Goal: Information Seeking & Learning: Learn about a topic

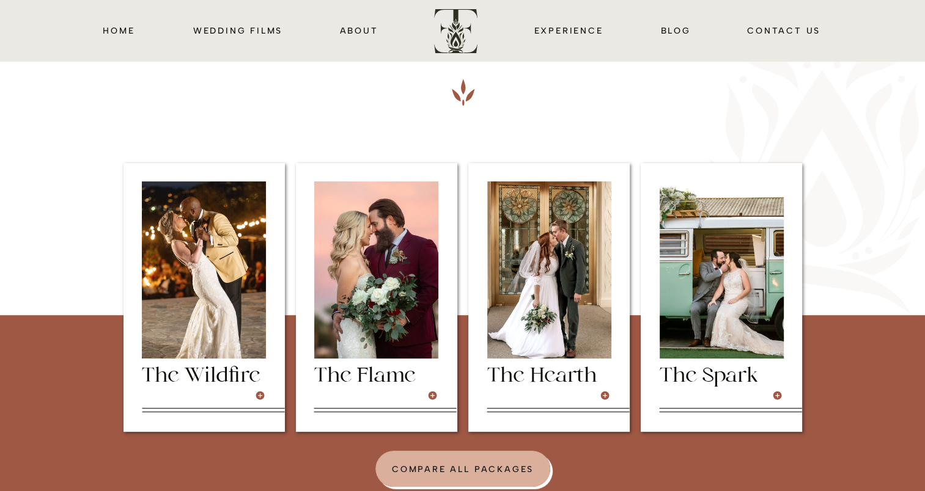
scroll to position [251, 0]
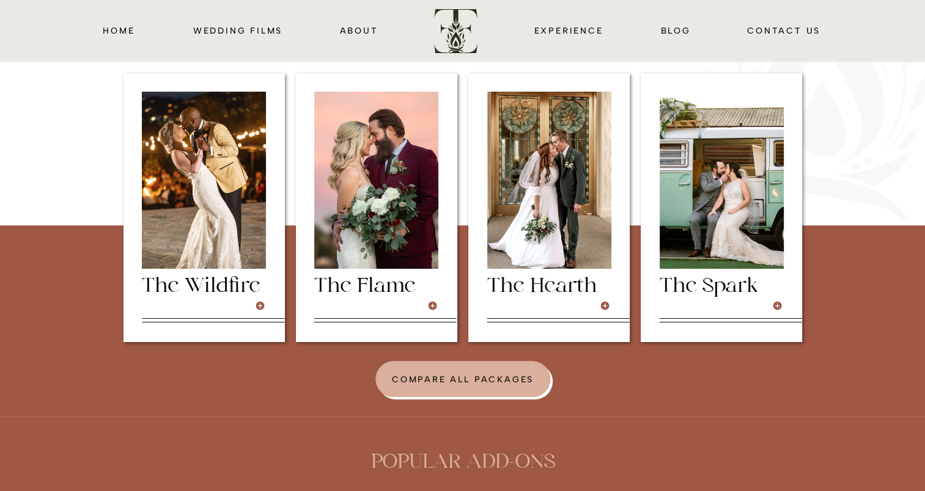
click at [265, 310] on div at bounding box center [203, 207] width 161 height 269
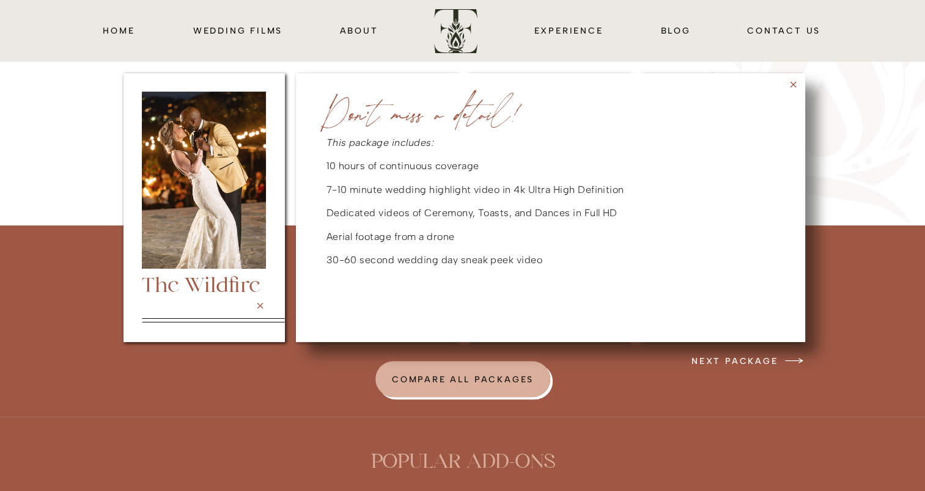
click at [262, 305] on icon at bounding box center [260, 306] width 10 height 10
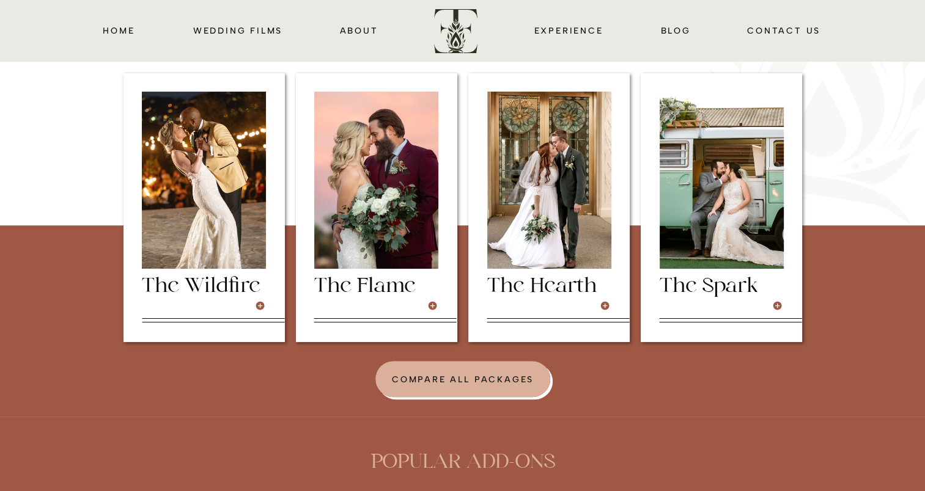
click at [397, 302] on div at bounding box center [376, 207] width 161 height 269
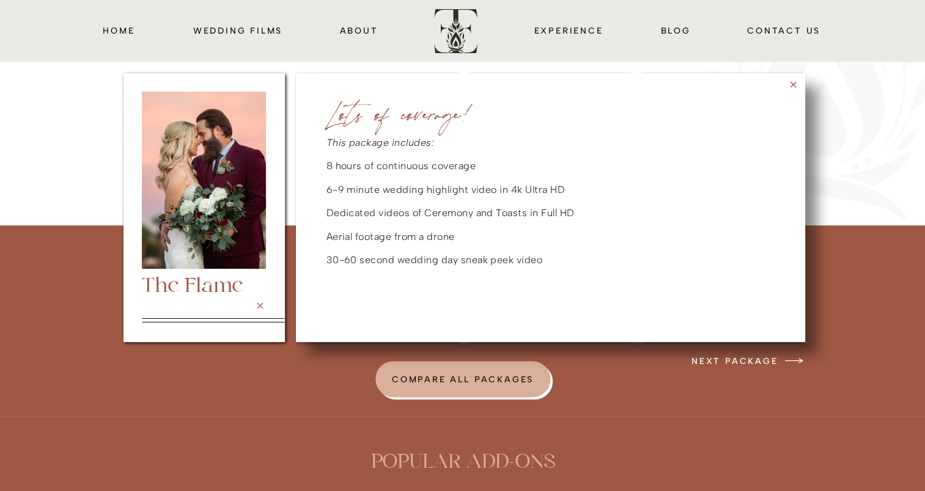
click at [257, 307] on icon at bounding box center [260, 306] width 6 height 6
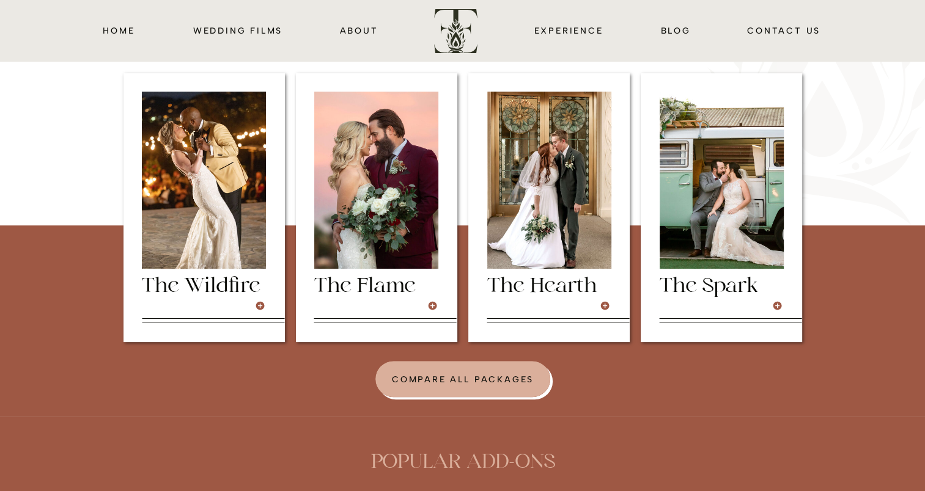
click at [573, 303] on div at bounding box center [548, 207] width 161 height 269
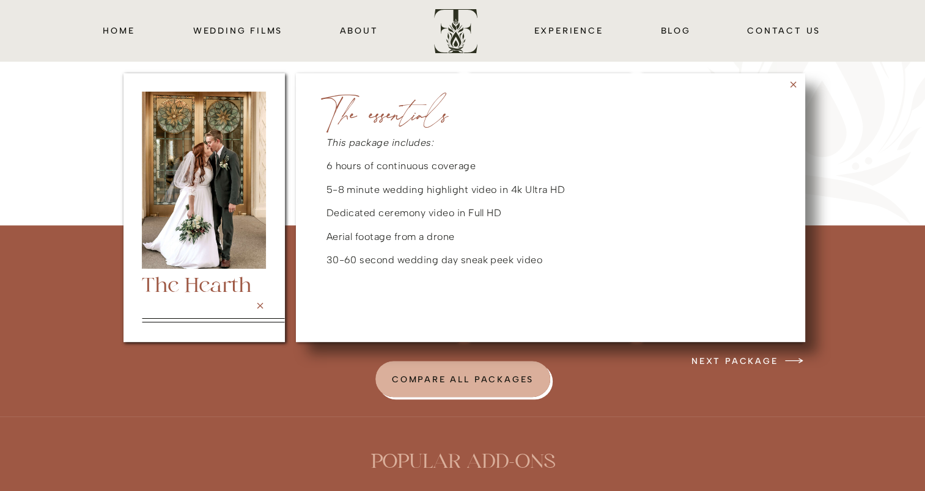
click at [273, 307] on div at bounding box center [203, 207] width 161 height 269
click at [264, 311] on div at bounding box center [203, 207] width 161 height 269
click at [262, 310] on icon at bounding box center [260, 306] width 10 height 10
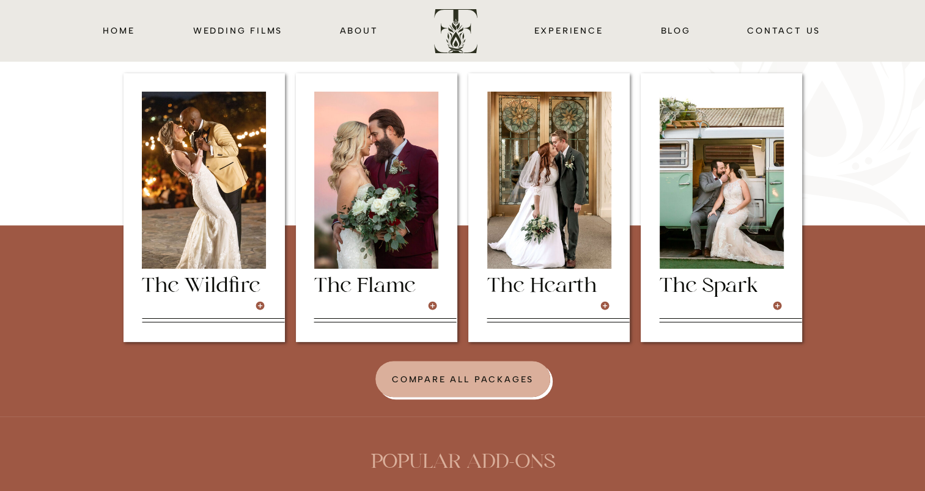
click at [700, 301] on div at bounding box center [720, 207] width 161 height 269
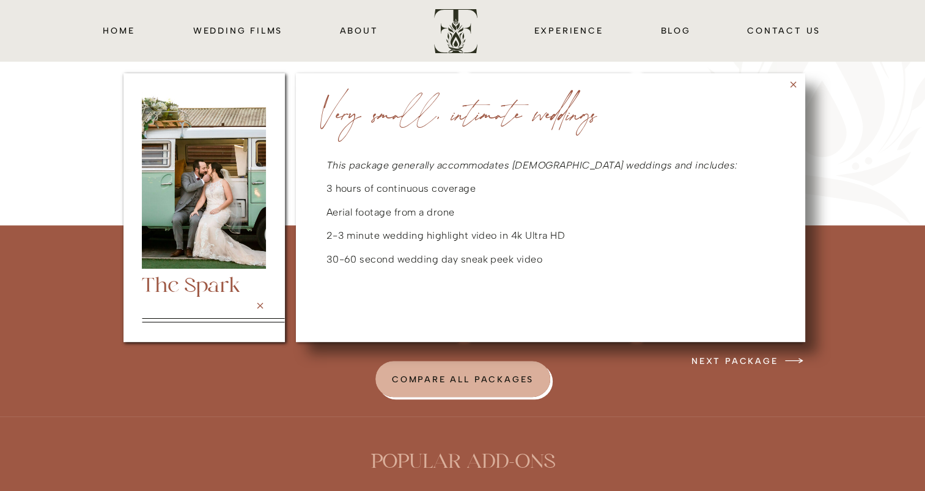
click at [790, 85] on icon at bounding box center [793, 84] width 10 height 10
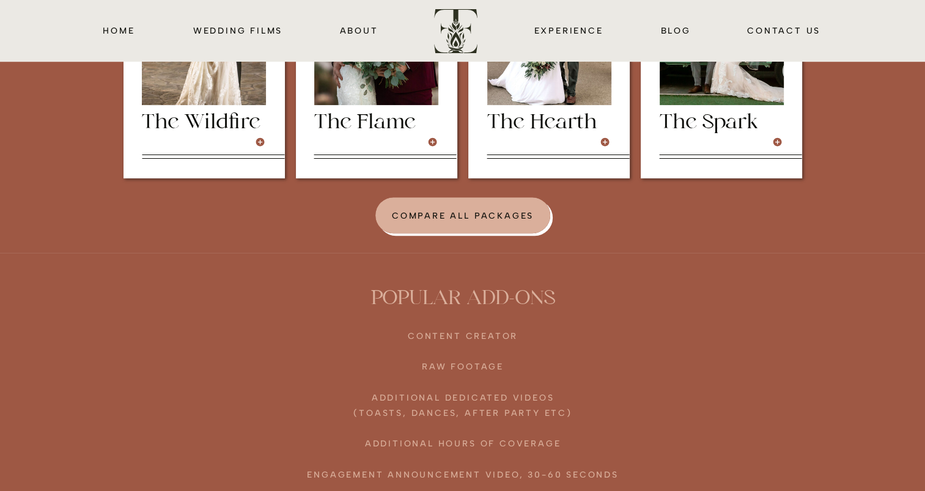
scroll to position [414, 0]
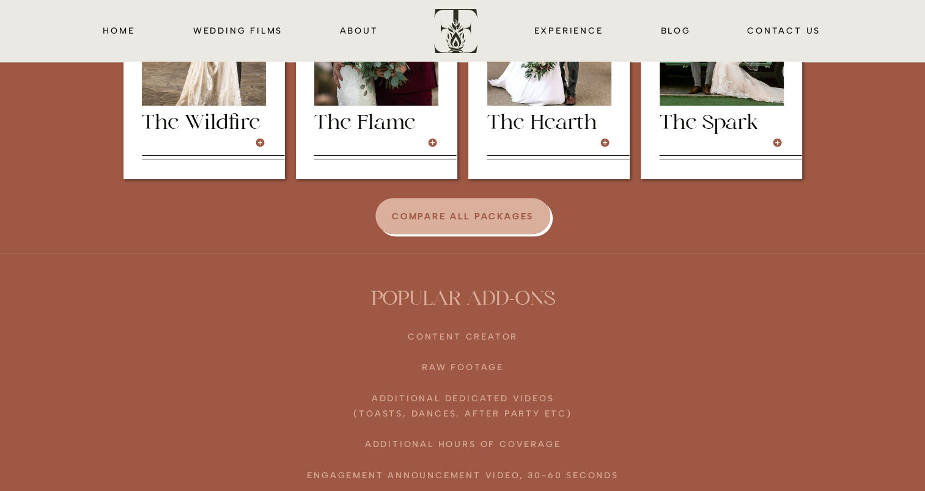
click at [474, 223] on h3 "COMPARE ALL PACKAGES" at bounding box center [463, 216] width 150 height 15
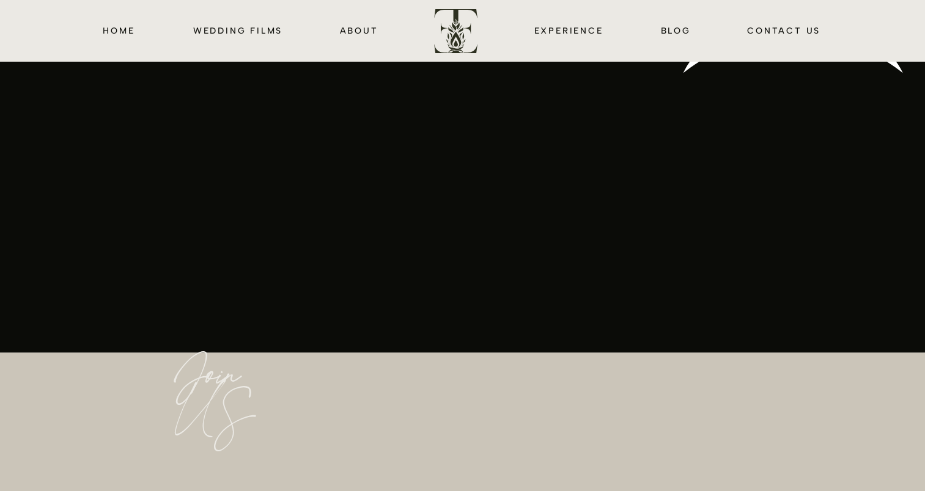
scroll to position [2635, 0]
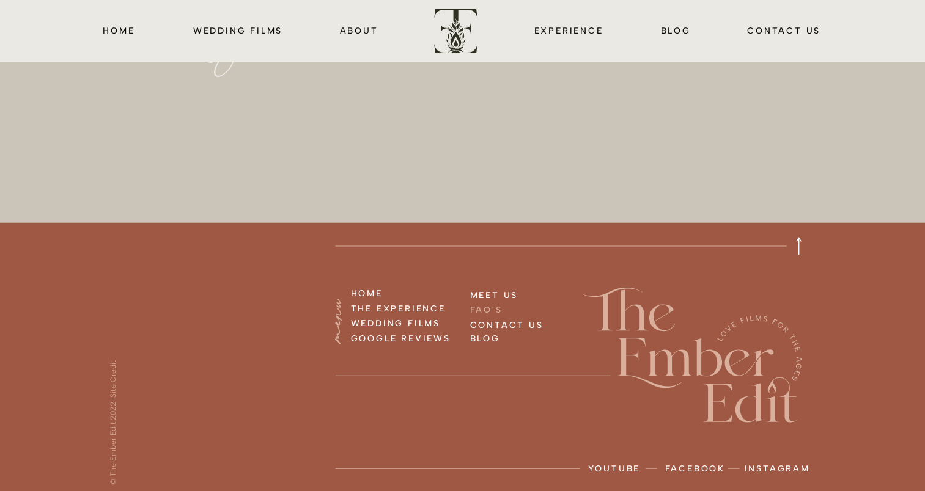
click at [489, 310] on h3 "FAQ'S" at bounding box center [515, 308] width 91 height 13
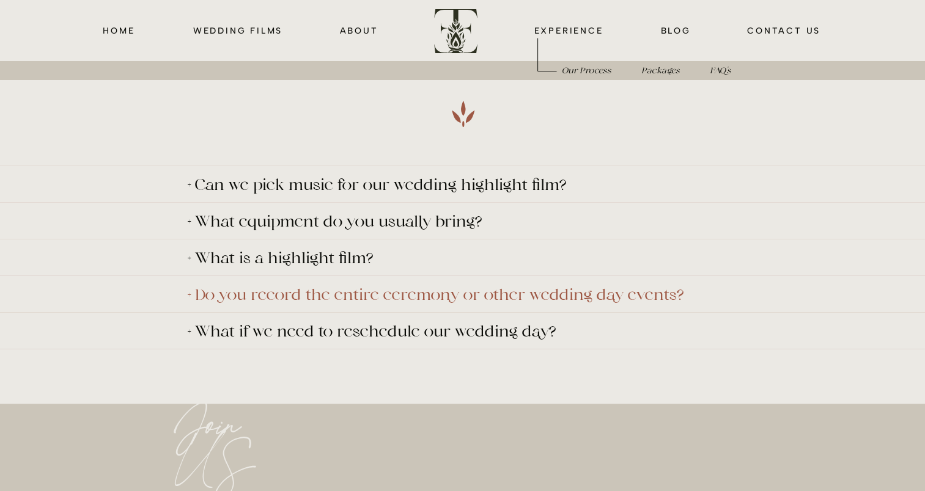
click at [409, 300] on p "+ Do you record the entire ceremony or other wedding day events?" at bounding box center [446, 294] width 516 height 15
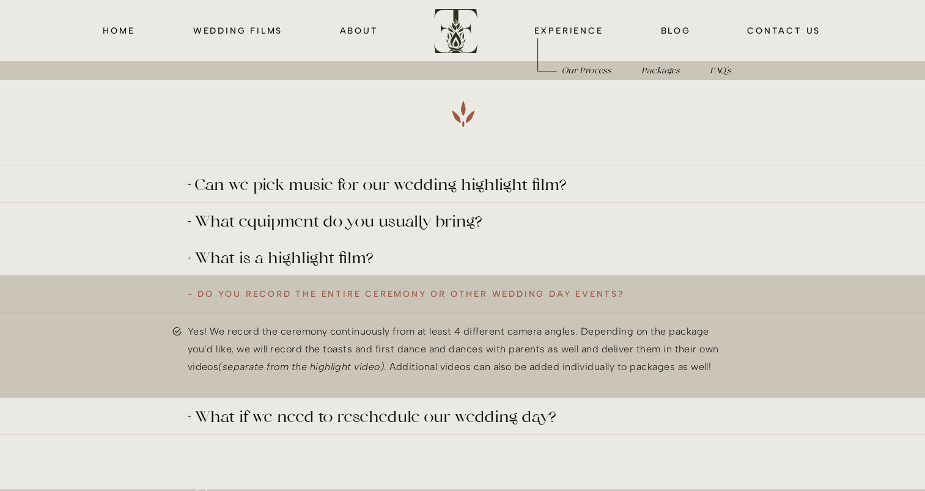
click at [399, 185] on p "+ Can we pick music for our wedding highlight film?" at bounding box center [446, 184] width 516 height 15
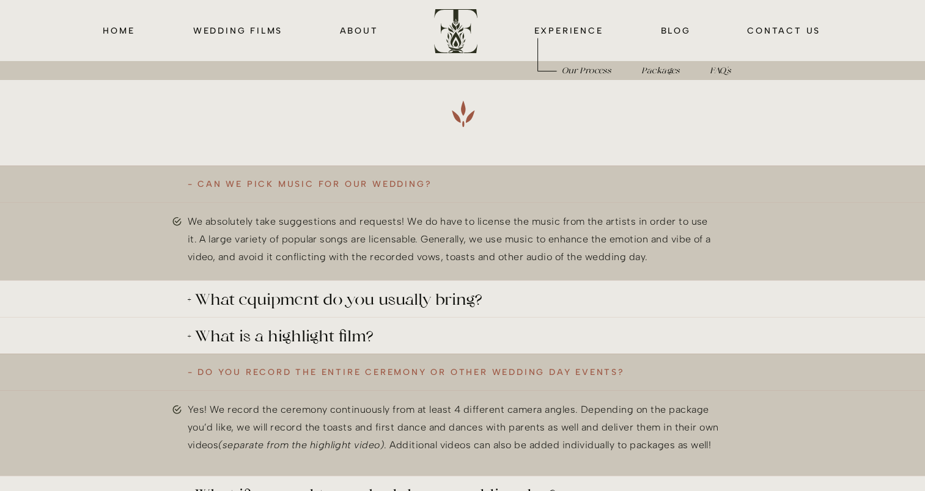
click at [399, 185] on div "- Can we pick music for our wedding?" at bounding box center [455, 184] width 535 height 15
